Goal: Find contact information: Find contact information

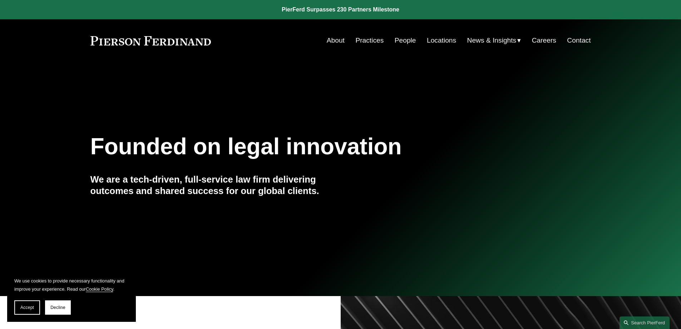
click at [584, 39] on link "Contact" at bounding box center [579, 41] width 24 height 14
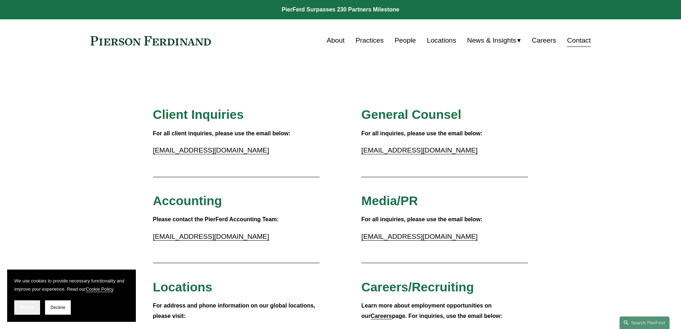
click at [31, 305] on span "Accept" at bounding box center [27, 307] width 14 height 5
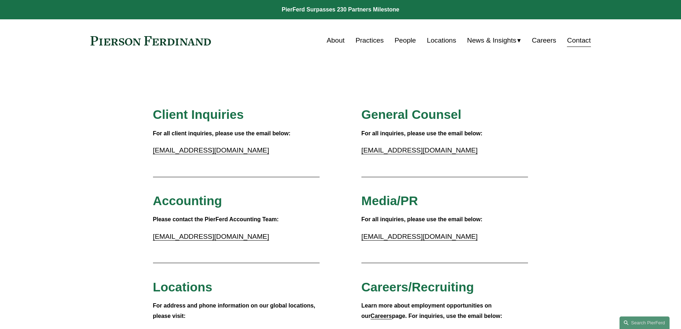
click at [333, 40] on link "About" at bounding box center [336, 41] width 18 height 14
